Goal: Information Seeking & Learning: Learn about a topic

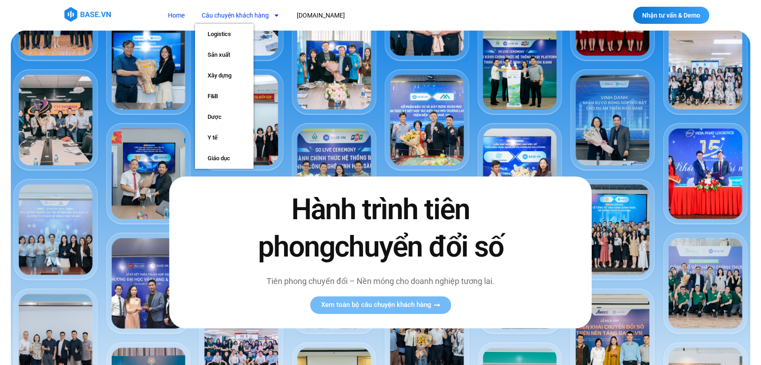
click at [220, 12] on link "Câu chuyện khách hàng" at bounding box center [240, 15] width 91 height 17
